Goal: Navigation & Orientation: Go to known website

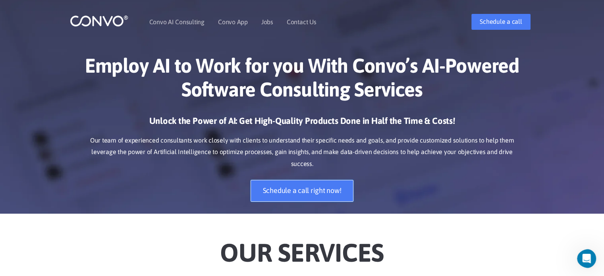
click at [330, 180] on link "Schedule a call right now!" at bounding box center [302, 191] width 103 height 22
click at [297, 22] on link "Contact Us" at bounding box center [302, 22] width 30 height 6
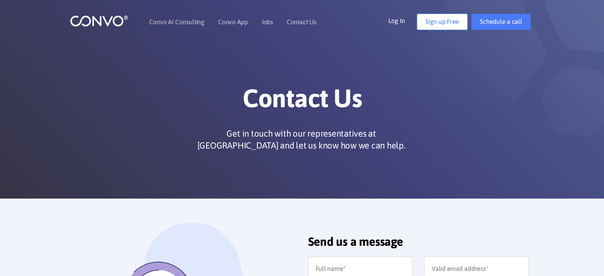
click at [383, 26] on link "Sign up Free" at bounding box center [442, 22] width 50 height 16
